Goal: Transaction & Acquisition: Subscribe to service/newsletter

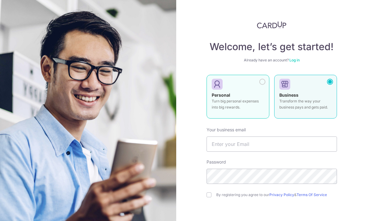
click at [261, 81] on div at bounding box center [262, 82] width 6 height 6
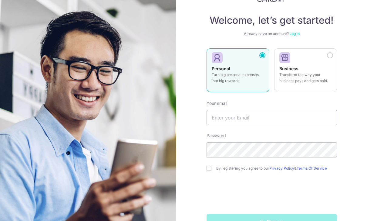
scroll to position [25, 0]
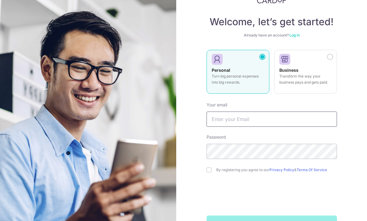
click at [279, 119] on input "text" at bounding box center [272, 118] width 131 height 15
type input "[PERSON_NAME][EMAIL_ADDRESS][DOMAIN_NAME]"
click at [209, 170] on input "checkbox" at bounding box center [209, 169] width 5 height 5
checkbox input "true"
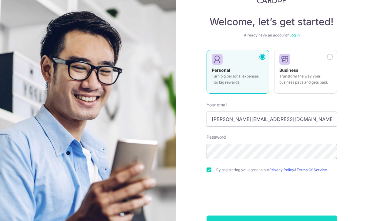
click at [303, 217] on button "Sign up" at bounding box center [272, 222] width 131 height 15
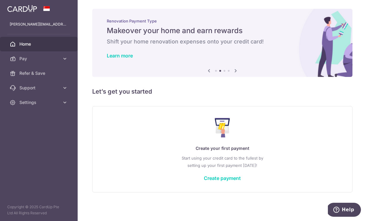
scroll to position [6, 0]
click at [181, 185] on div "Create your first payment Start using your credit card to the fullest by settin…" at bounding box center [222, 149] width 245 height 72
click at [204, 181] on link "Create payment" at bounding box center [222, 178] width 37 height 6
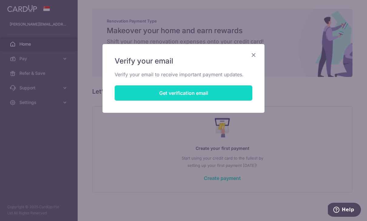
click at [211, 92] on button "Get verification email" at bounding box center [184, 92] width 138 height 15
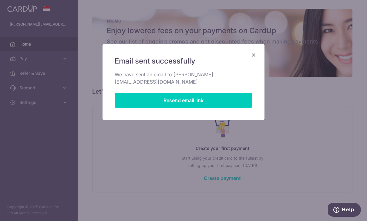
click at [256, 52] on icon "Close" at bounding box center [253, 55] width 7 height 8
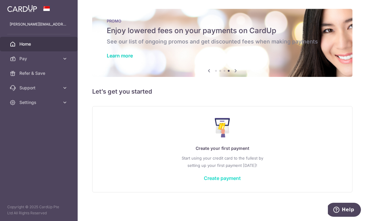
click at [204, 181] on link "Create payment" at bounding box center [222, 178] width 37 height 6
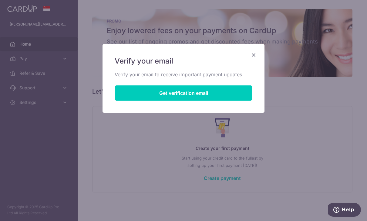
click at [256, 52] on icon "Close" at bounding box center [253, 55] width 7 height 8
